Goal: Navigation & Orientation: Find specific page/section

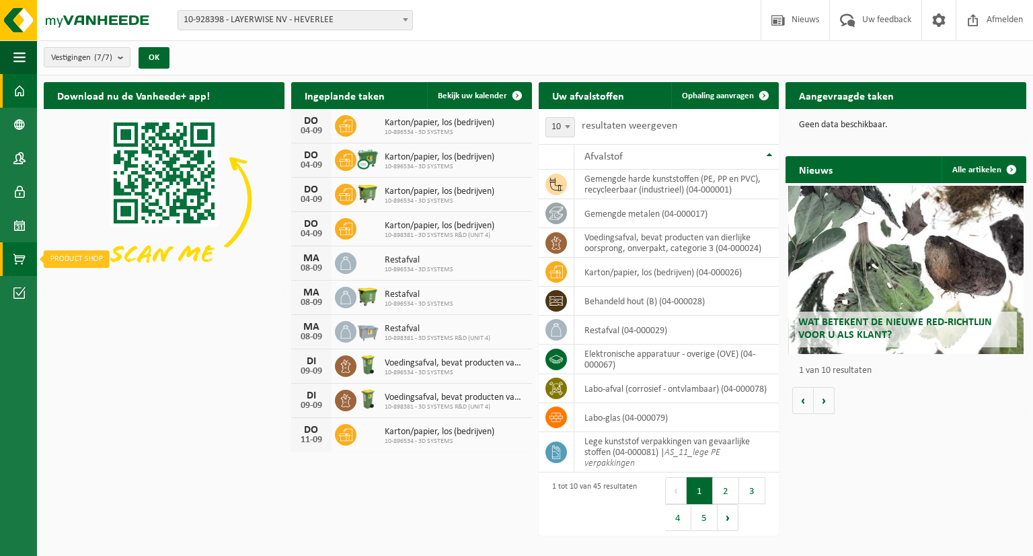
click at [18, 258] on span at bounding box center [19, 259] width 12 height 34
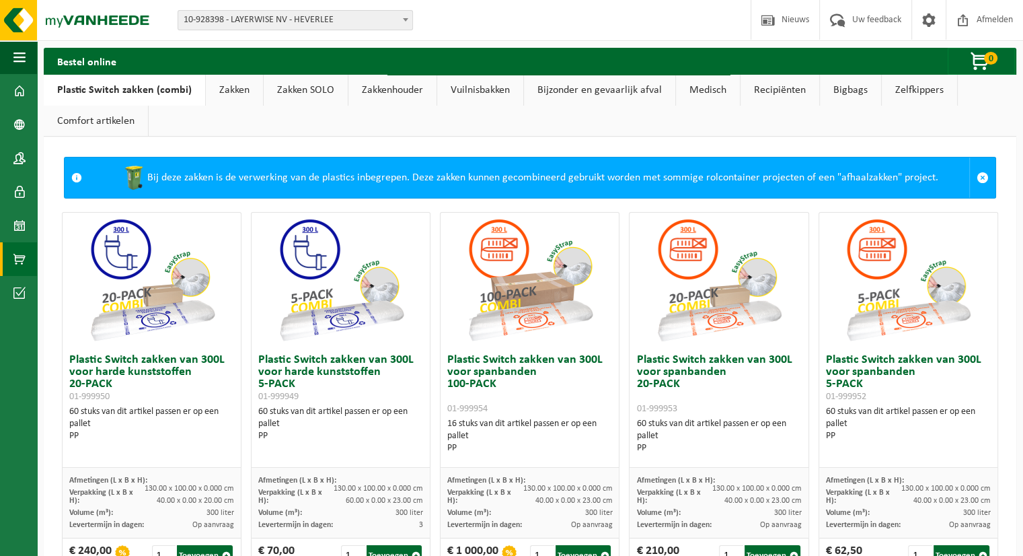
click at [235, 89] on link "Zakken" at bounding box center [234, 90] width 57 height 31
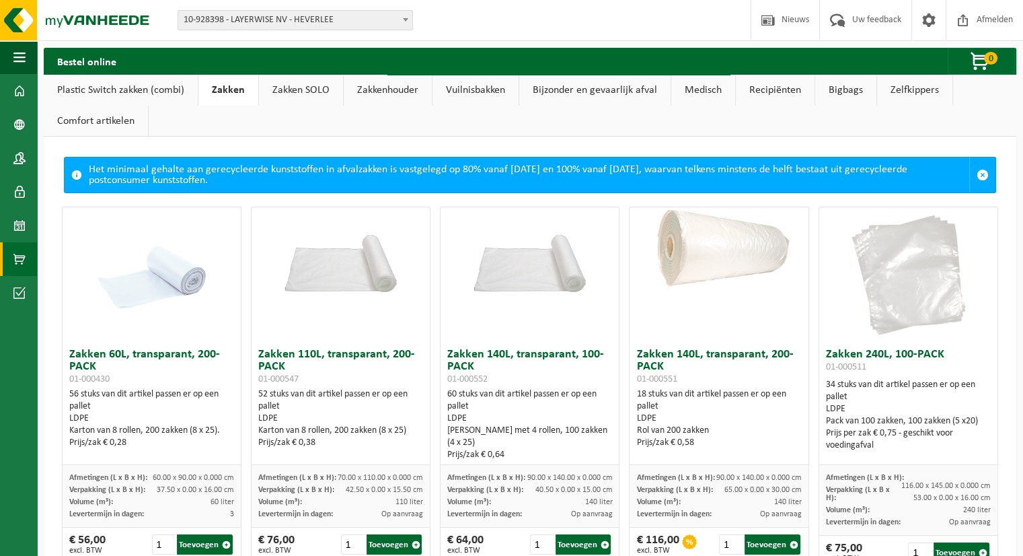
click at [594, 89] on link "Bijzonder en gevaarlijk afval" at bounding box center [594, 90] width 151 height 31
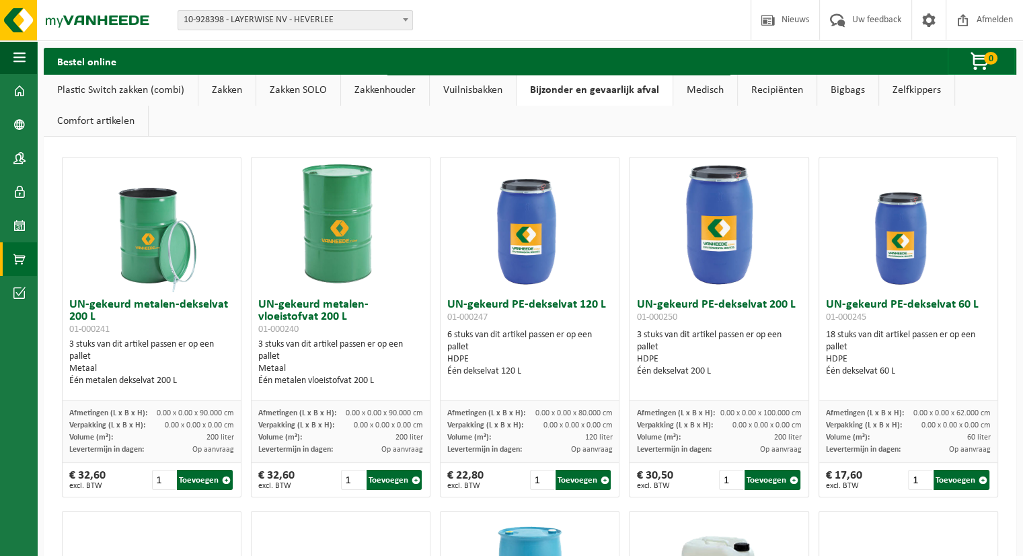
click at [917, 89] on link "Zelfkippers" at bounding box center [916, 90] width 75 height 31
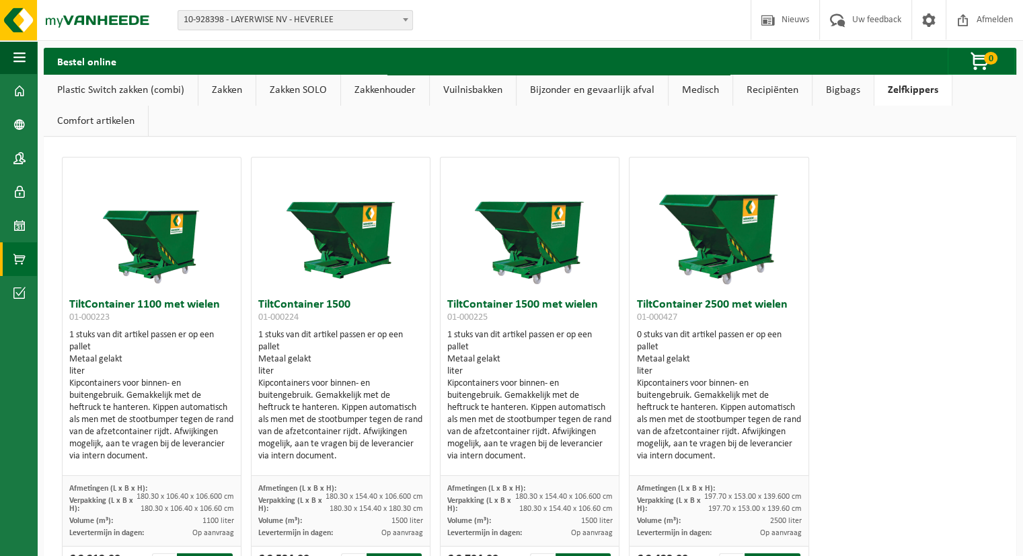
click at [839, 90] on link "Bigbags" at bounding box center [843, 90] width 61 height 31
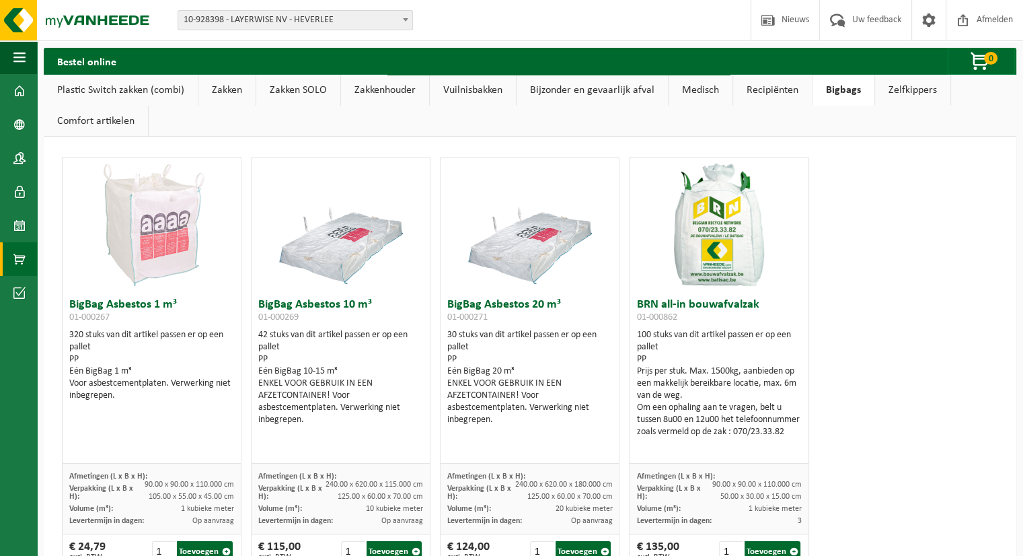
click at [768, 96] on link "Recipiënten" at bounding box center [772, 90] width 79 height 31
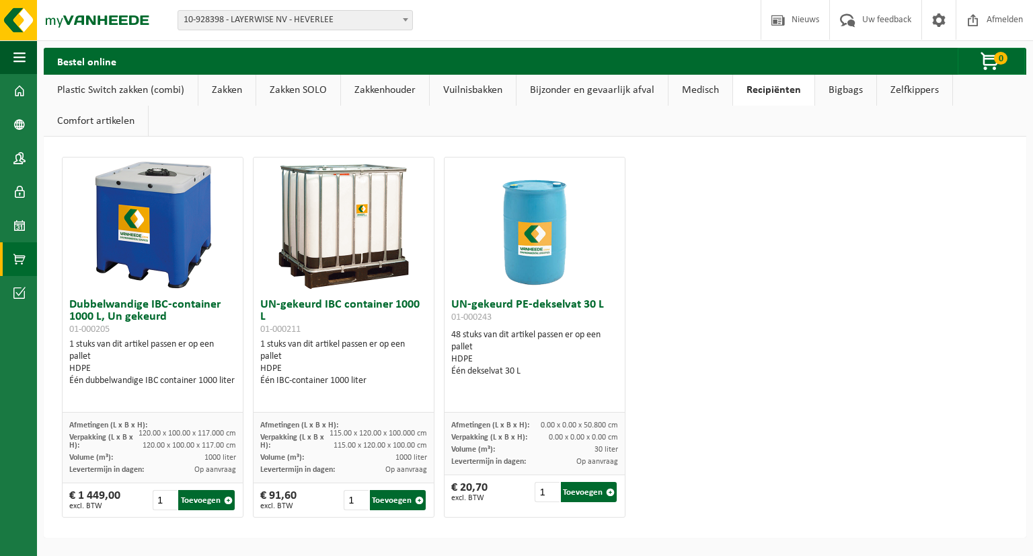
click at [698, 91] on link "Medisch" at bounding box center [701, 90] width 64 height 31
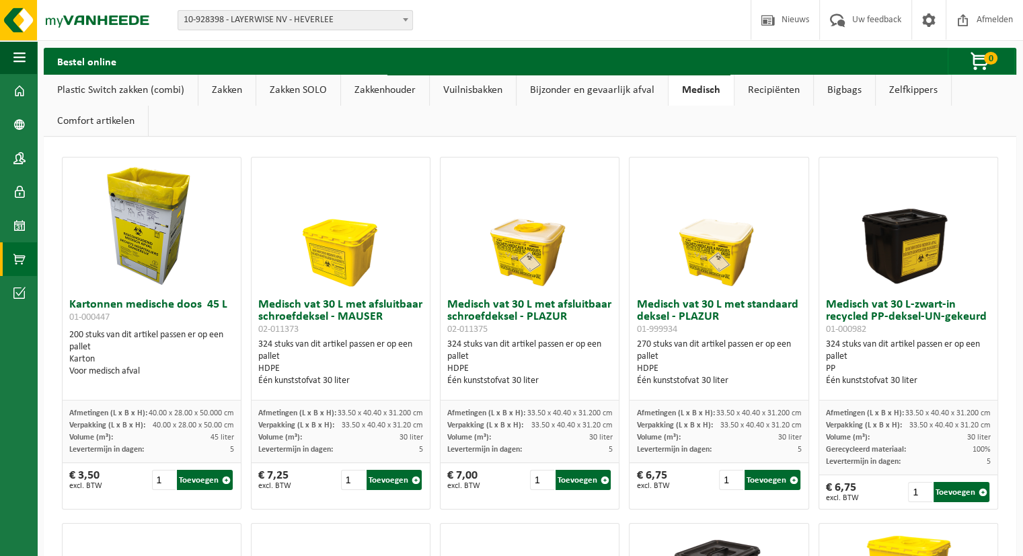
click at [588, 94] on link "Bijzonder en gevaarlijk afval" at bounding box center [592, 90] width 151 height 31
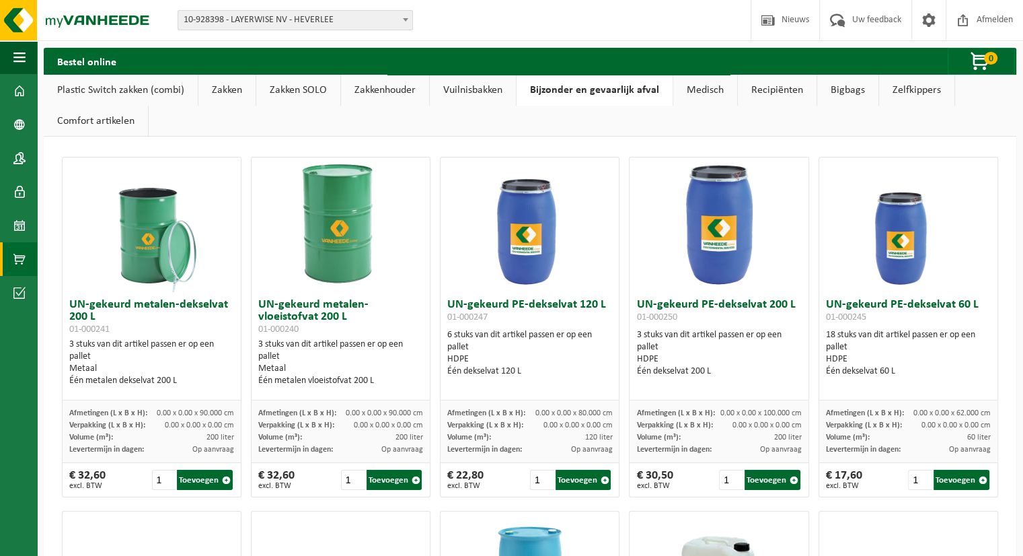
click at [474, 91] on link "Vuilnisbakken" at bounding box center [473, 90] width 86 height 31
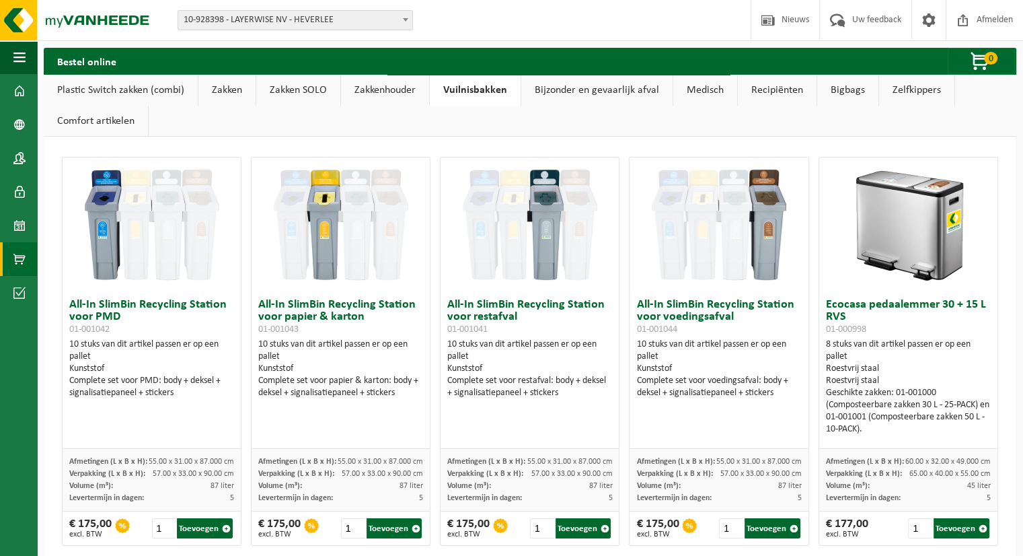
click at [291, 91] on link "Zakken SOLO" at bounding box center [298, 90] width 84 height 31
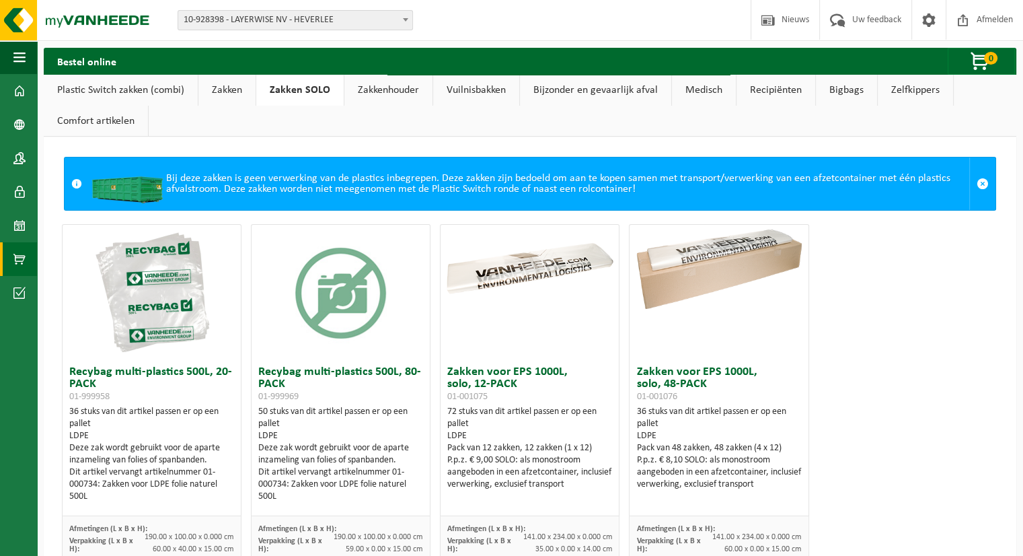
click at [223, 92] on link "Zakken" at bounding box center [226, 90] width 57 height 31
